Goal: Information Seeking & Learning: Check status

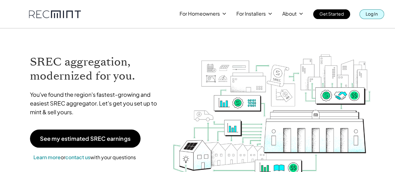
click at [367, 13] on p "Log In" at bounding box center [371, 13] width 12 height 9
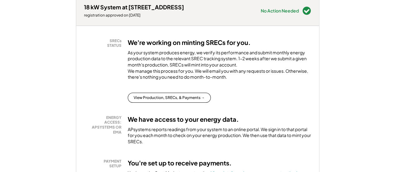
scroll to position [99, 0]
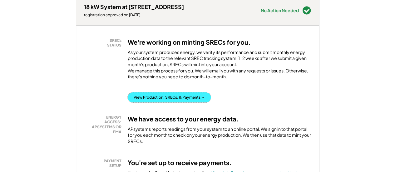
click at [174, 102] on button "View Production, SRECs, & Payments →" at bounding box center [169, 97] width 83 height 10
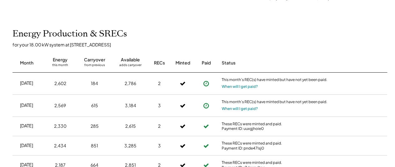
scroll to position [189, 0]
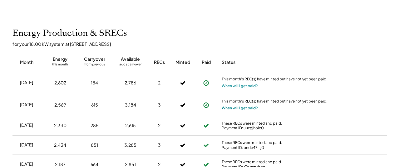
click at [236, 111] on button "When will I get paid?" at bounding box center [239, 108] width 36 height 6
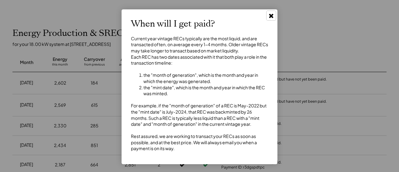
click at [273, 16] on icon at bounding box center [271, 15] width 6 height 6
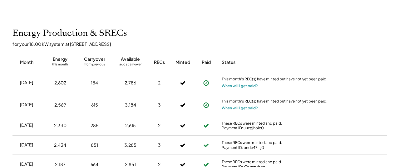
click at [183, 121] on div "[DATE] 2,330 285 2,615 2 These RECs were minted and paid. Payment ID: uuxgjhoie0" at bounding box center [199, 125] width 374 height 19
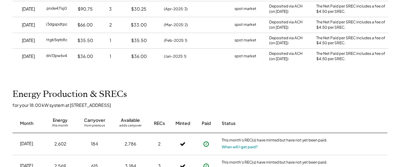
scroll to position [0, 0]
